Goal: Find specific page/section: Find specific page/section

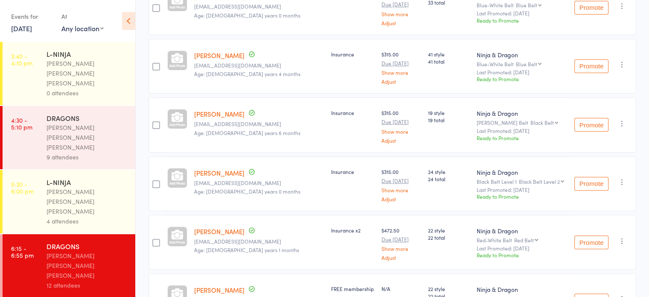
scroll to position [219, 0]
click at [211, 173] on link "[PERSON_NAME]" at bounding box center [219, 173] width 50 height 9
click at [208, 228] on link "[PERSON_NAME]" at bounding box center [219, 231] width 50 height 9
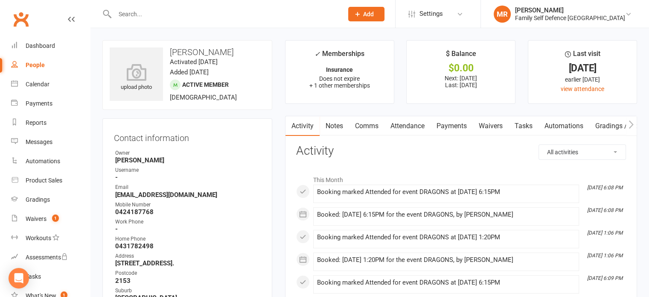
click at [443, 128] on link "Payments" at bounding box center [452, 126] width 42 height 20
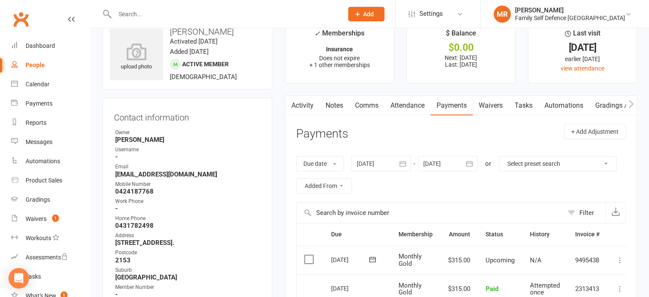
scroll to position [20, 0]
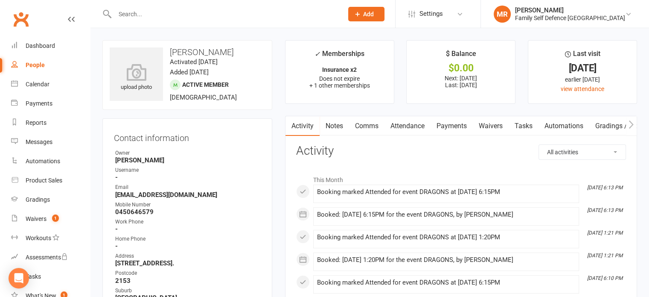
click at [442, 131] on link "Payments" at bounding box center [452, 126] width 42 height 20
